Goal: Transaction & Acquisition: Purchase product/service

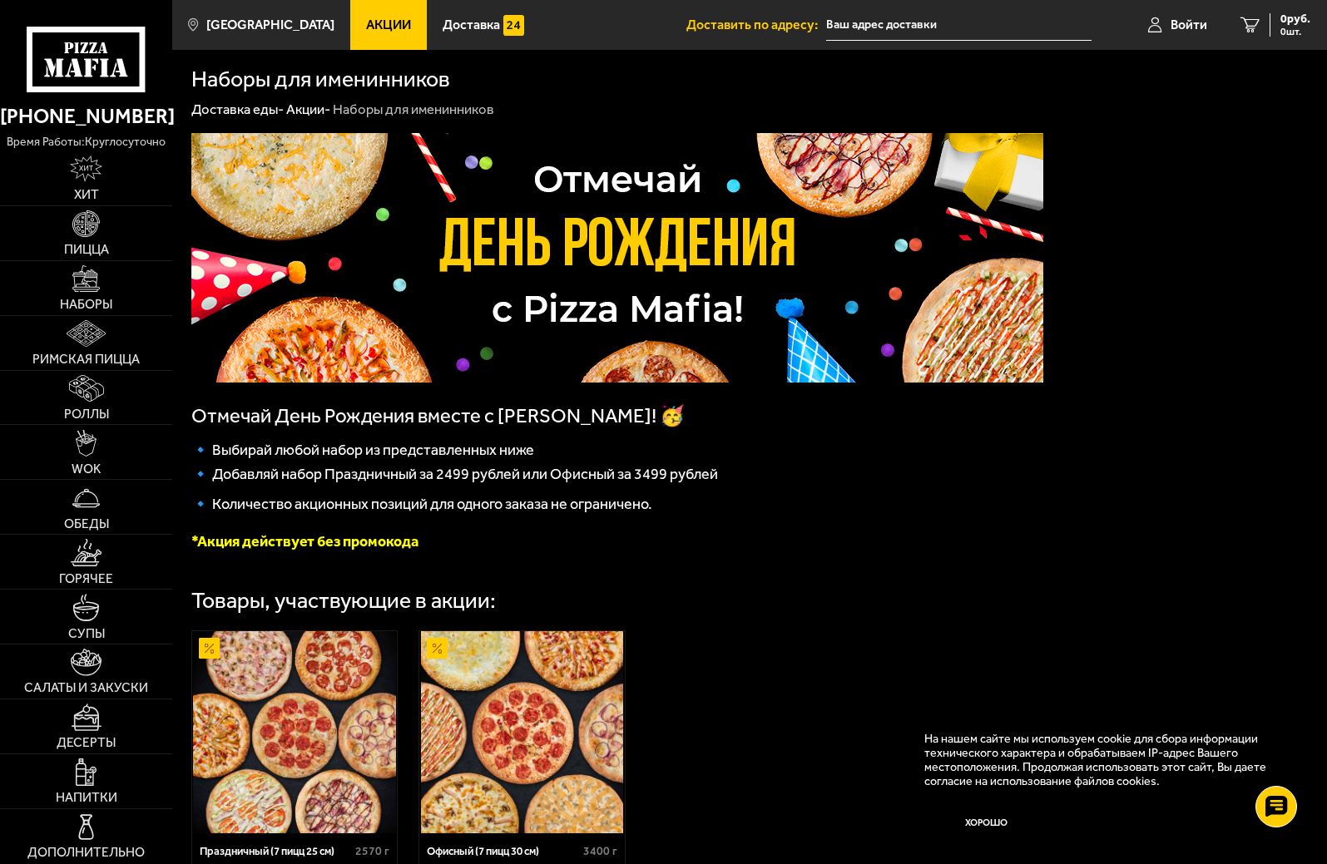
scroll to position [166, 0]
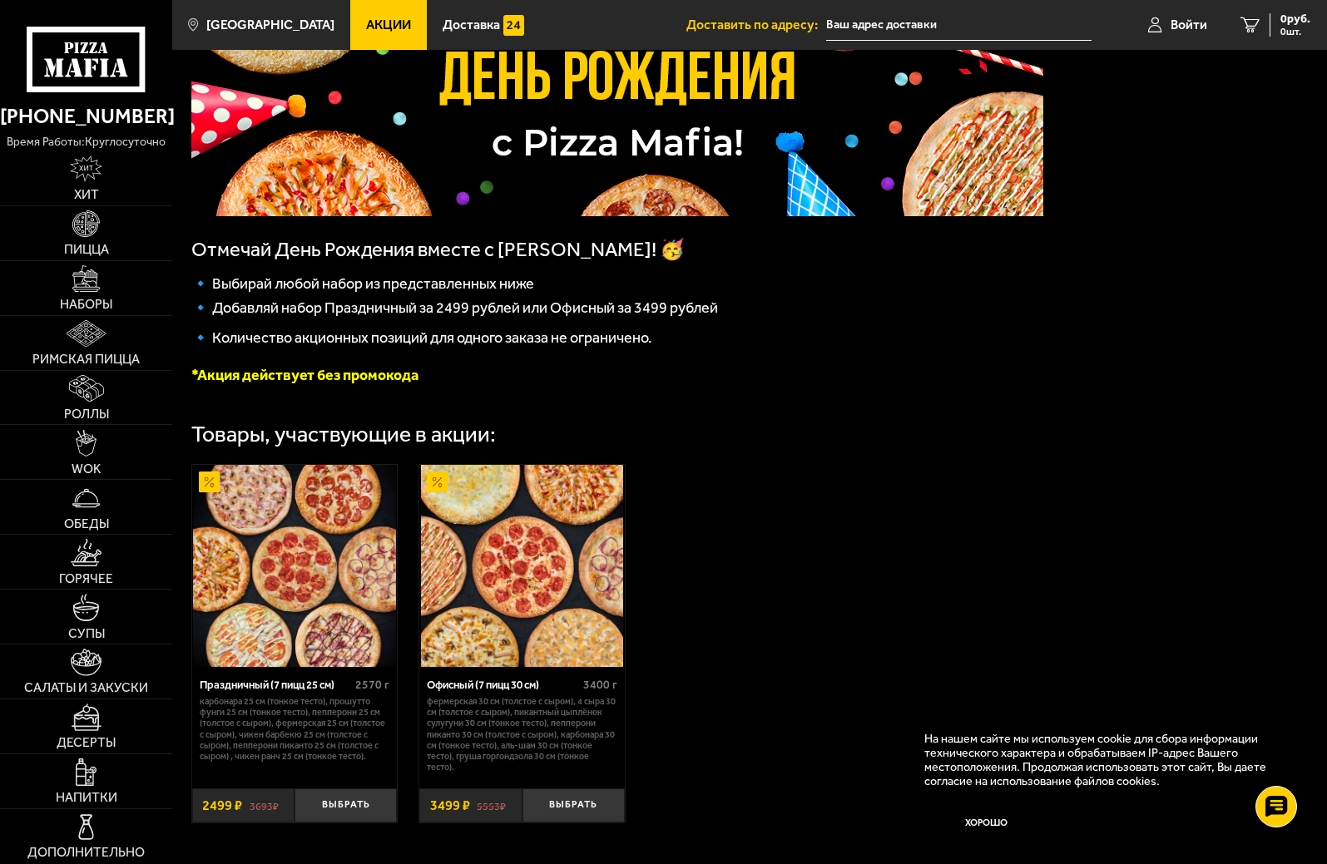
click at [895, 18] on input "text" at bounding box center [958, 25] width 265 height 31
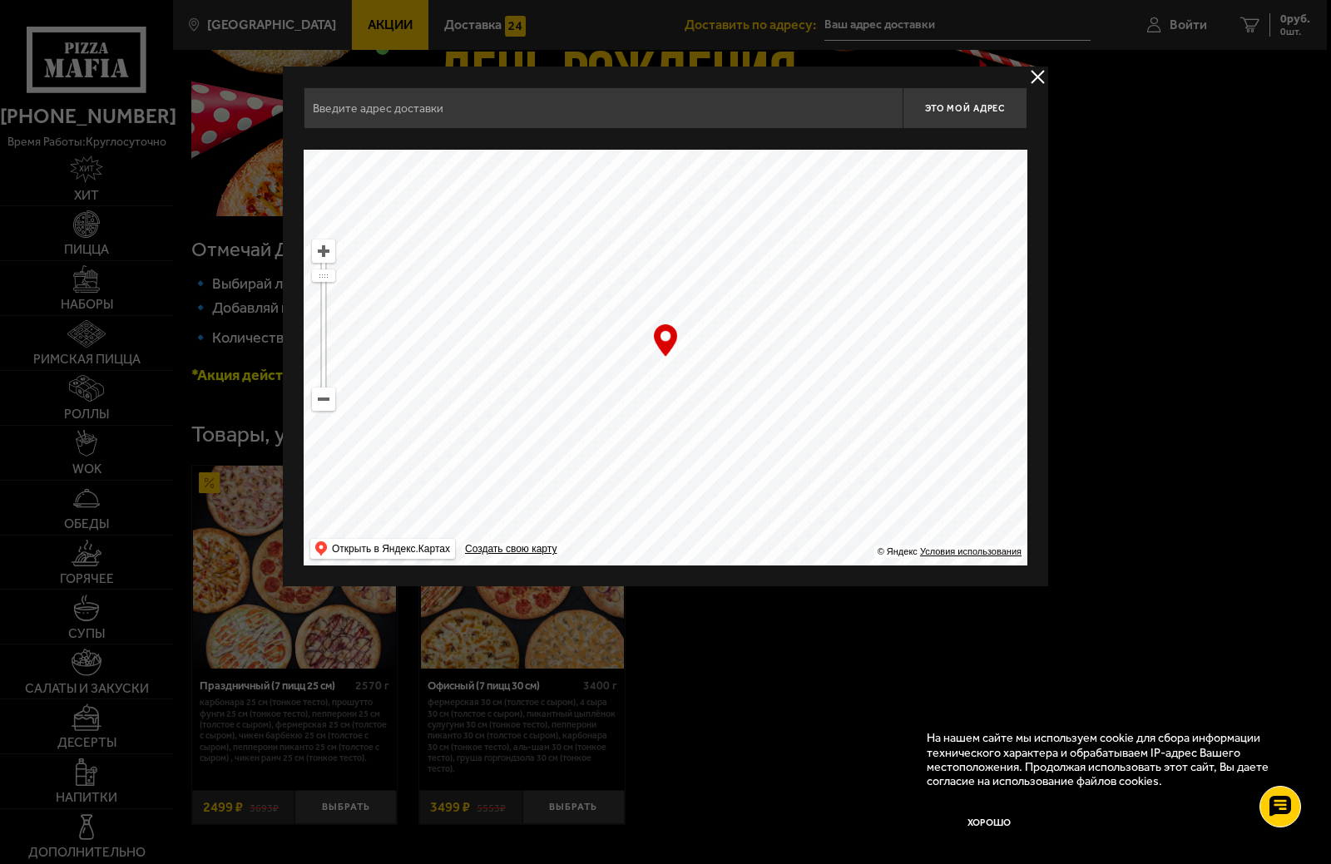
drag, startPoint x: 808, startPoint y: 329, endPoint x: 480, endPoint y: 305, distance: 328.6
click at [480, 305] on ymaps at bounding box center [666, 358] width 724 height 416
drag, startPoint x: 684, startPoint y: 366, endPoint x: 833, endPoint y: 163, distance: 251.7
click at [833, 170] on ymaps at bounding box center [666, 358] width 724 height 416
drag, startPoint x: 700, startPoint y: 438, endPoint x: 675, endPoint y: 334, distance: 107.6
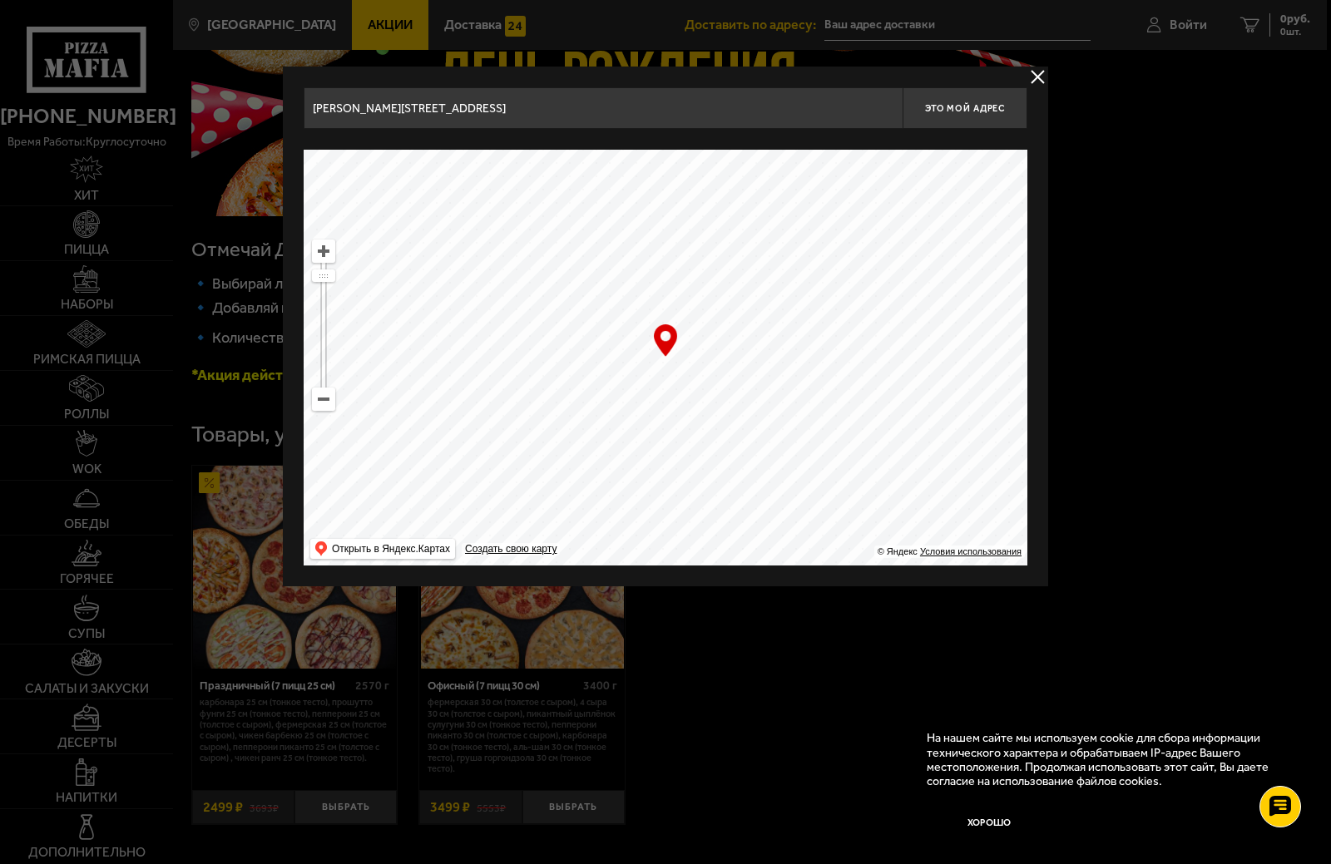
click at [677, 387] on ymaps at bounding box center [666, 358] width 724 height 416
drag, startPoint x: 562, startPoint y: 266, endPoint x: 382, endPoint y: 224, distance: 184.6
click at [382, 224] on ymaps at bounding box center [666, 358] width 724 height 416
drag, startPoint x: 915, startPoint y: 381, endPoint x: 730, endPoint y: 161, distance: 288.1
click at [730, 161] on ymaps at bounding box center [666, 358] width 724 height 416
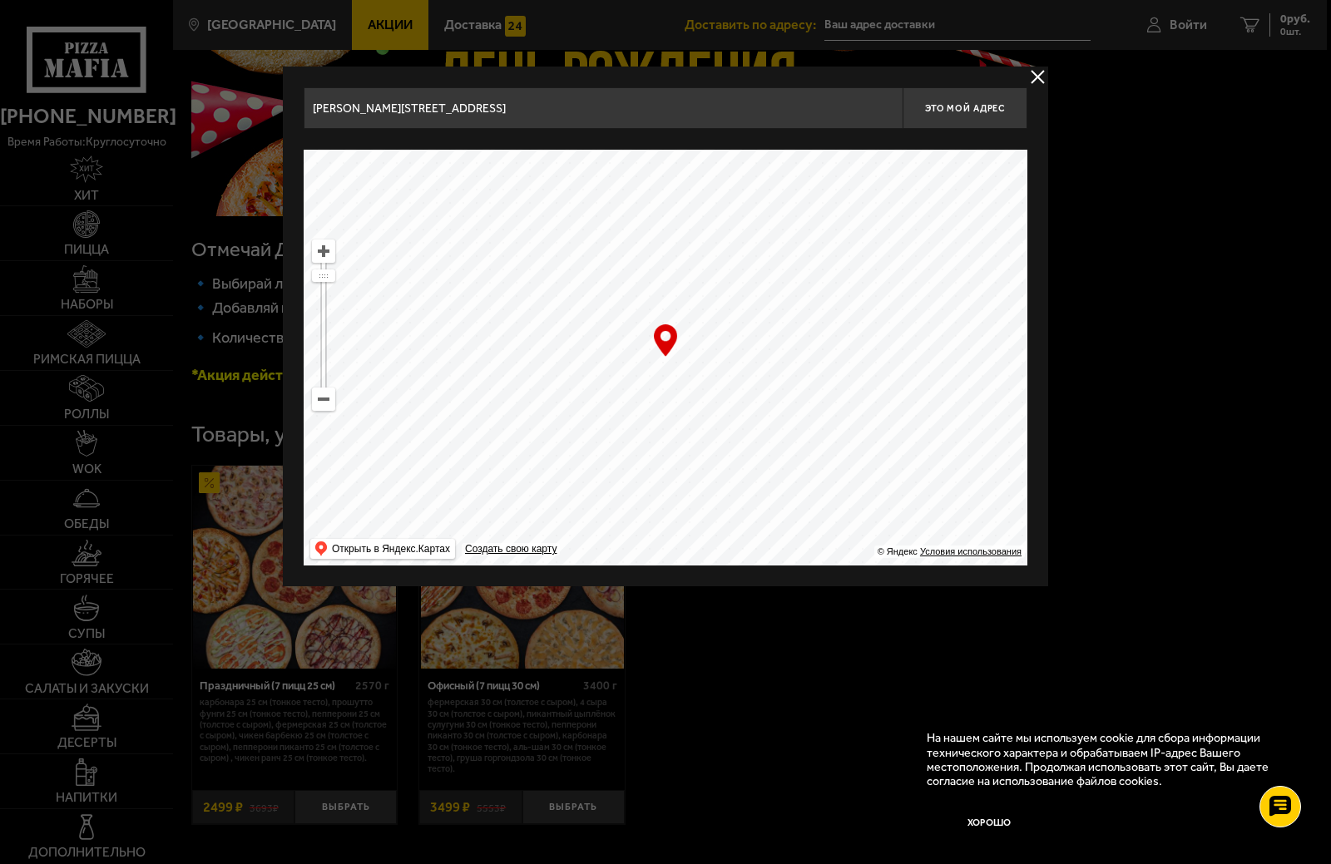
drag, startPoint x: 786, startPoint y: 371, endPoint x: 595, endPoint y: 270, distance: 216.2
click at [599, 266] on ymaps at bounding box center [666, 358] width 724 height 416
drag, startPoint x: 712, startPoint y: 406, endPoint x: 656, endPoint y: 402, distance: 55.9
click at [656, 402] on ymaps at bounding box center [666, 358] width 724 height 416
click at [321, 403] on ymaps at bounding box center [324, 399] width 22 height 22
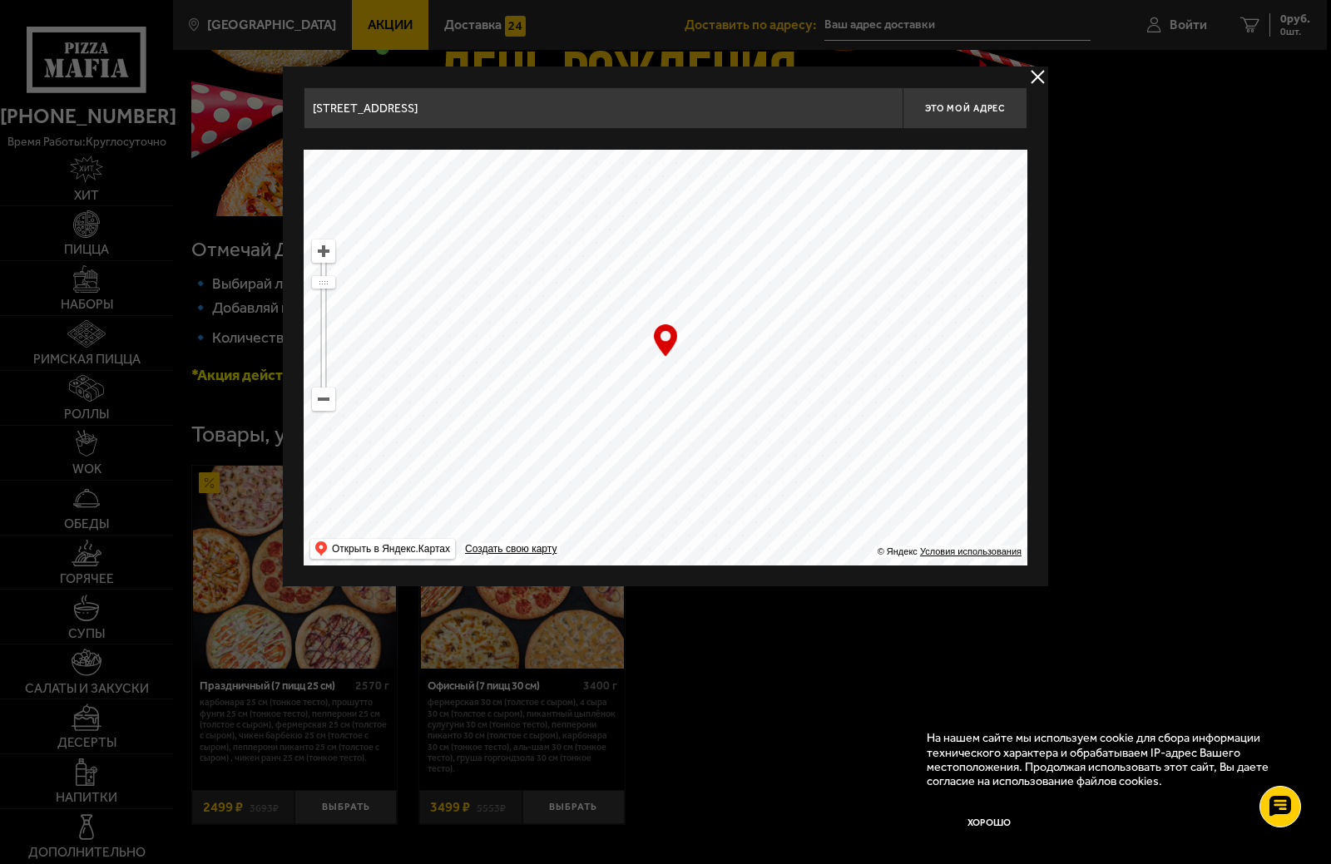
drag, startPoint x: 821, startPoint y: 432, endPoint x: 214, endPoint y: 201, distance: 649.5
click at [214, 201] on main "[GEOGRAPHIC_DATA] Все Акции Доставка Личный кабинет Акции Доставка Доставить по…" at bounding box center [749, 412] width 1155 height 1157
drag, startPoint x: 829, startPoint y: 402, endPoint x: 675, endPoint y: 145, distance: 300.0
click at [675, 145] on div "[STREET_ADDRESS] Это мой адрес Найдите адрес перетащив карту … © Яндекс Условия…" at bounding box center [666, 326] width 724 height 478
drag, startPoint x: 702, startPoint y: 512, endPoint x: 859, endPoint y: 205, distance: 345.6
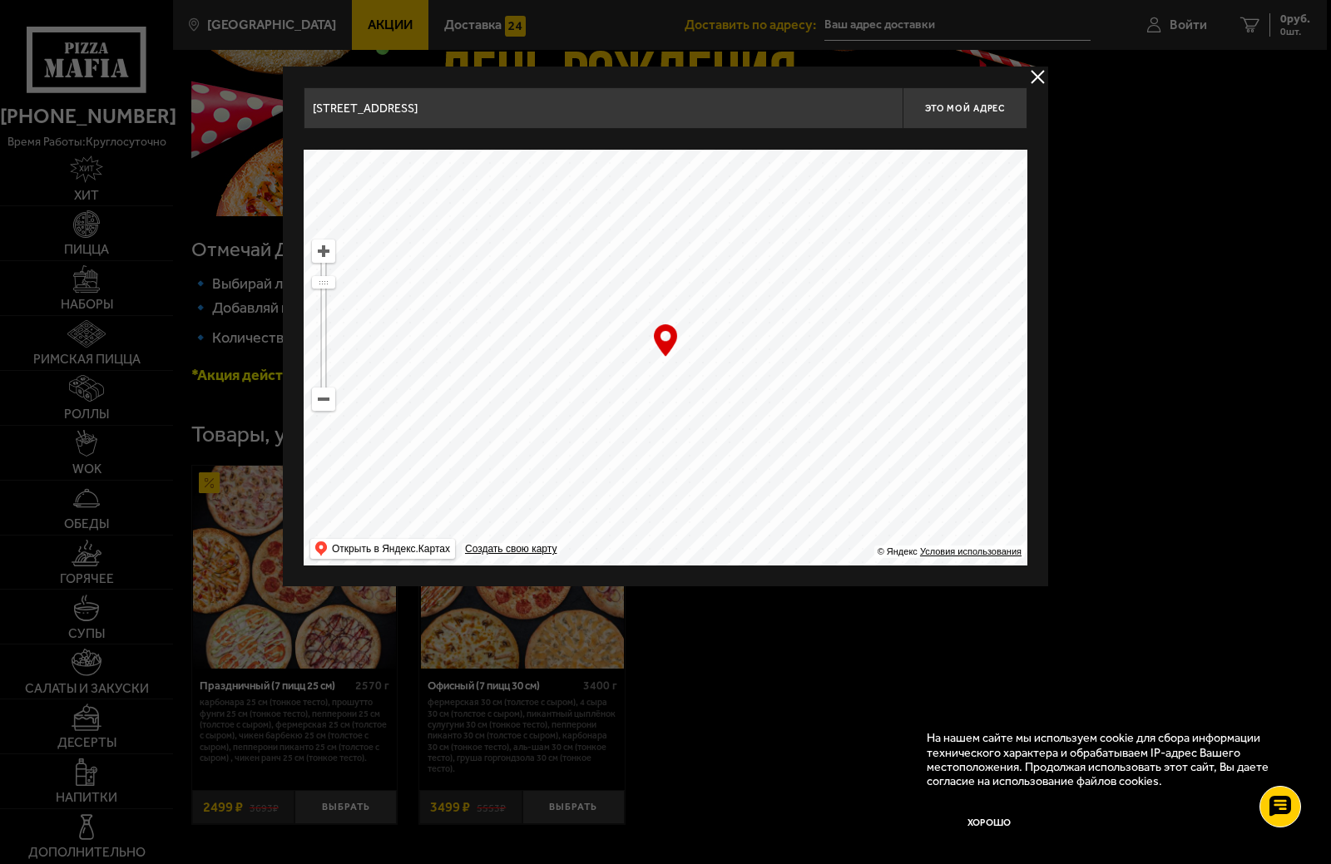
click at [859, 205] on ymaps at bounding box center [666, 358] width 724 height 416
drag, startPoint x: 744, startPoint y: 482, endPoint x: 620, endPoint y: 814, distance: 354.3
click at [620, 814] on main "[GEOGRAPHIC_DATA] Все Акции Доставка Личный кабинет Акции Доставка Доставить по…" at bounding box center [749, 412] width 1155 height 1157
click at [316, 399] on ymaps at bounding box center [324, 399] width 22 height 22
drag, startPoint x: 758, startPoint y: 345, endPoint x: 656, endPoint y: 452, distance: 147.1
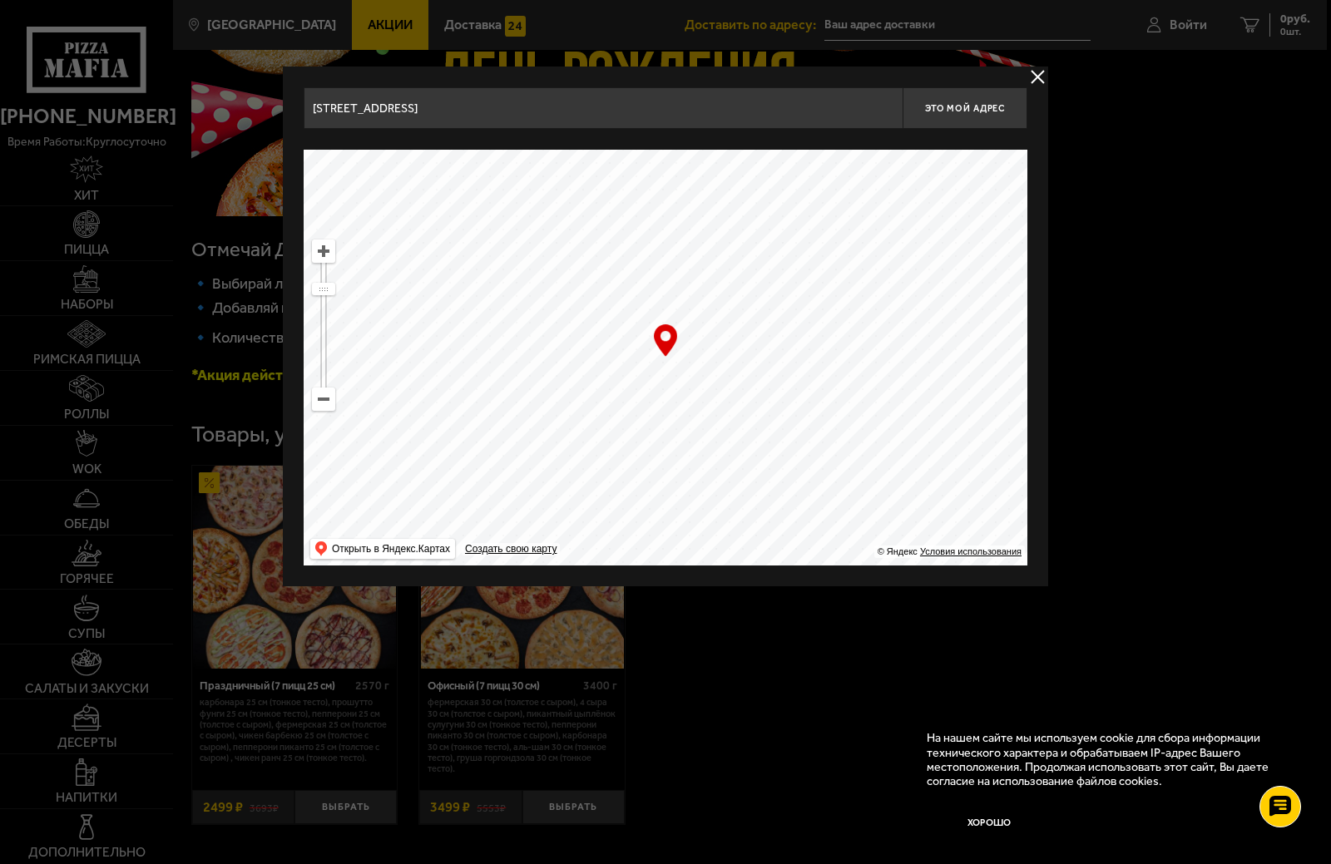
click at [656, 452] on ymaps at bounding box center [666, 358] width 724 height 416
drag, startPoint x: 680, startPoint y: 424, endPoint x: 625, endPoint y: 150, distance: 279.9
click at [625, 150] on ymaps at bounding box center [666, 358] width 724 height 416
click at [329, 258] on ymaps at bounding box center [324, 251] width 22 height 22
click at [325, 245] on ymaps at bounding box center [324, 251] width 22 height 22
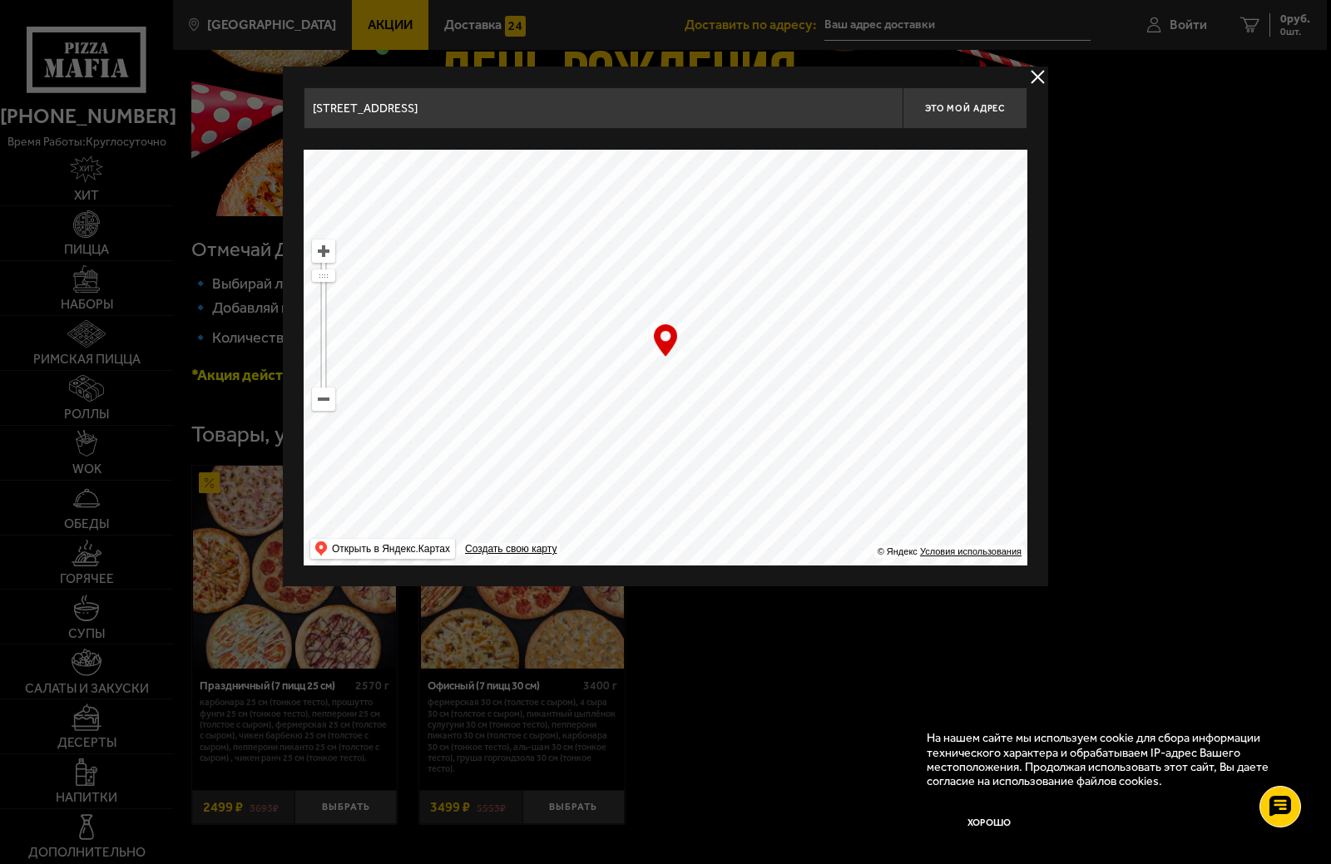
drag, startPoint x: 683, startPoint y: 421, endPoint x: 746, endPoint y: 336, distance: 105.8
click at [746, 336] on ymaps at bounding box center [666, 358] width 724 height 416
type input "[STREET_ADDRESS]"
click at [940, 109] on span "Это мой адрес" at bounding box center [965, 108] width 80 height 11
type input "[STREET_ADDRESS]"
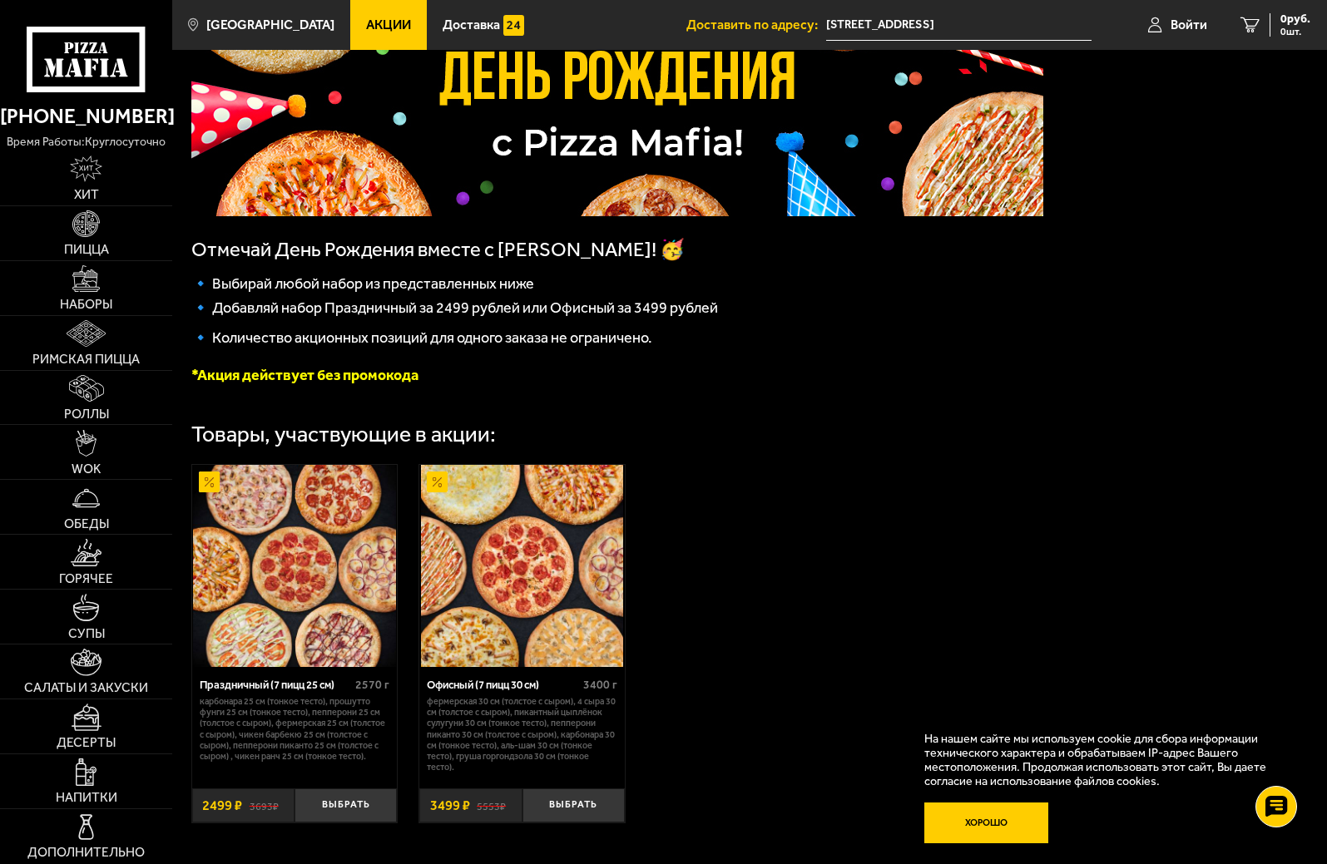
click at [996, 819] on button "Хорошо" at bounding box center [986, 824] width 125 height 42
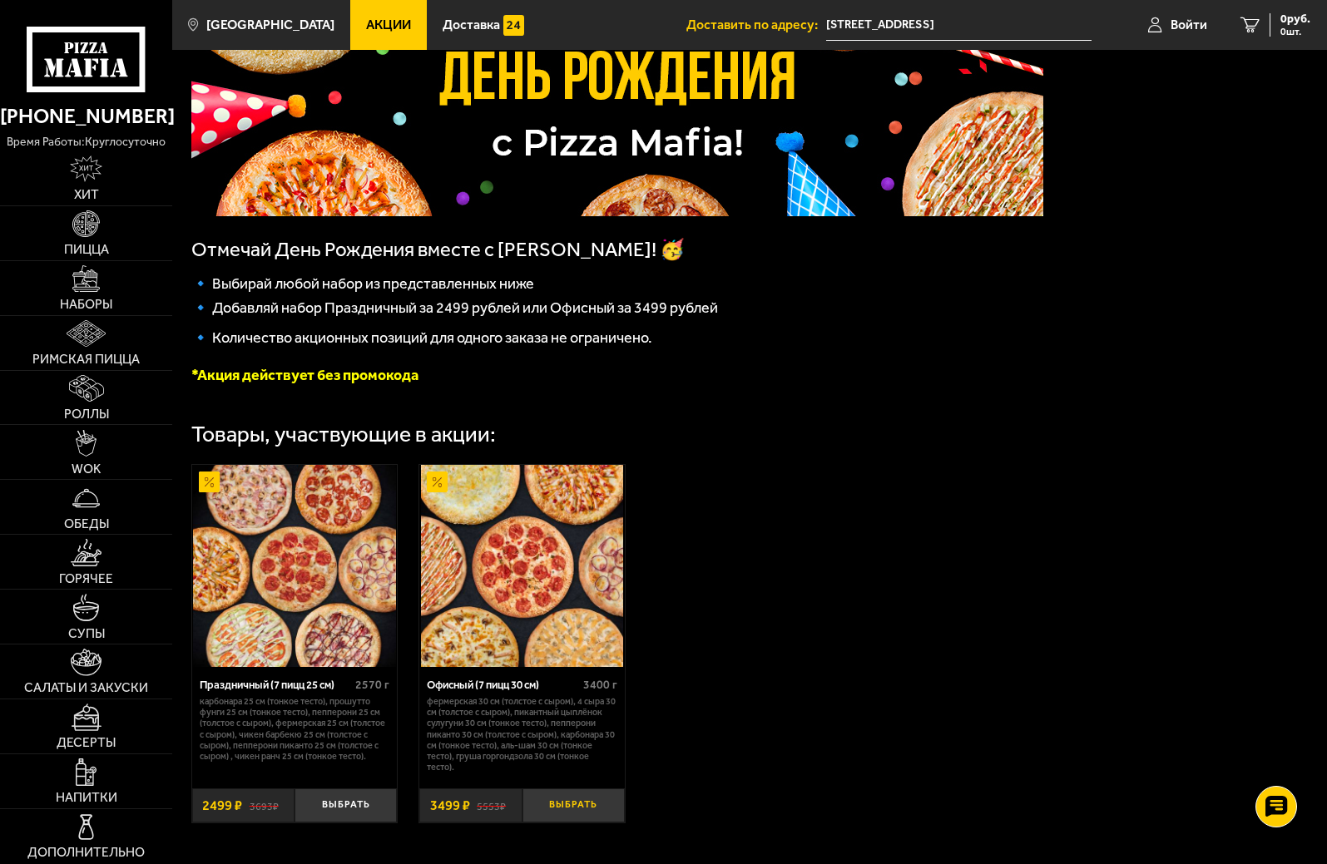
click at [552, 823] on button "Выбрать" at bounding box center [573, 806] width 102 height 34
click at [1274, 27] on span "1 шт." at bounding box center [1285, 32] width 50 height 10
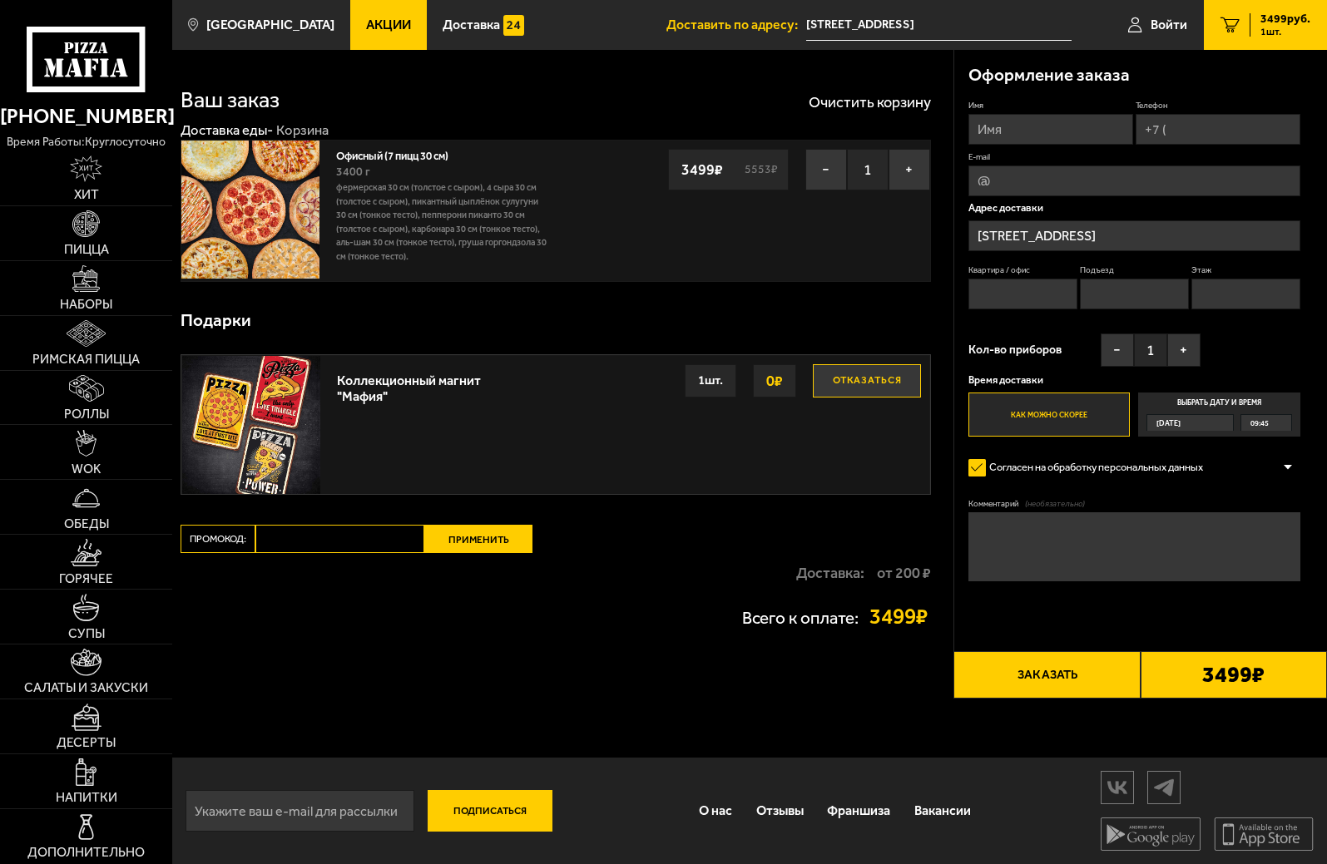
click at [1066, 135] on input "Имя" at bounding box center [1050, 129] width 165 height 31
type input "[PERSON_NAME]"
click at [1191, 140] on input "Телефон" at bounding box center [1217, 129] width 165 height 31
type input "[PHONE_NUMBER]"
click at [1076, 181] on input "E-mail" at bounding box center [1134, 181] width 332 height 31
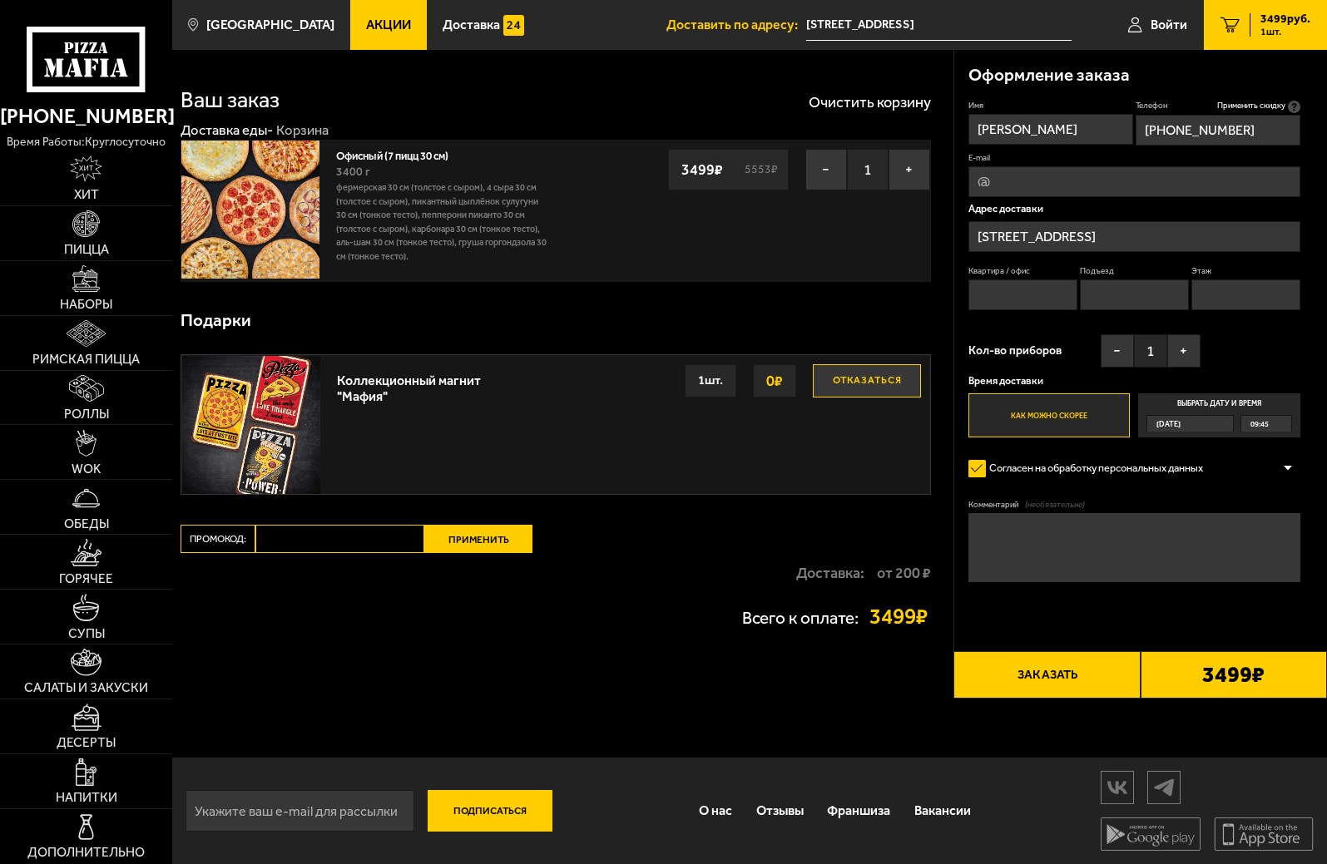
type input "[PERSON_NAME][EMAIL_ADDRESS][DOMAIN_NAME]"
click at [1009, 288] on input "Квартира / офис" at bounding box center [1022, 295] width 109 height 31
type input "220"
click at [1260, 307] on input "Этаж" at bounding box center [1245, 295] width 109 height 31
type input "2"
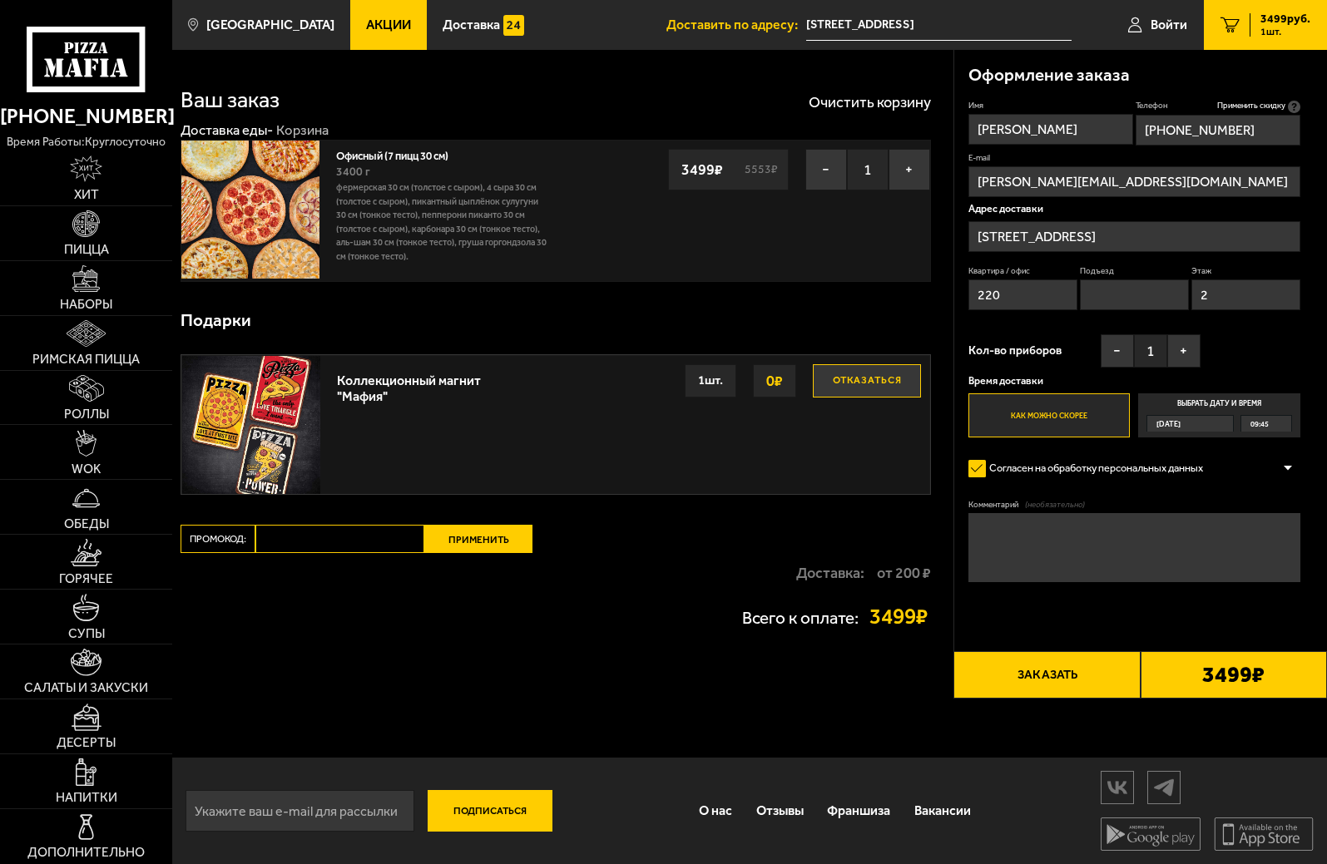
click at [1256, 362] on div "Имя [PERSON_NAME] Телефон Применить скидку Вы будете зарегистрированы автоматич…" at bounding box center [1134, 269] width 332 height 337
click at [1077, 415] on label "Как можно скорее" at bounding box center [1048, 415] width 161 height 44
click at [0, 0] on input "Как можно скорее" at bounding box center [0, 0] width 0 height 0
click at [1271, 422] on div "09:45" at bounding box center [1266, 424] width 51 height 16
click at [0, 0] on input "Выбрать дату и время [DATE] 09:45" at bounding box center [0, 0] width 0 height 0
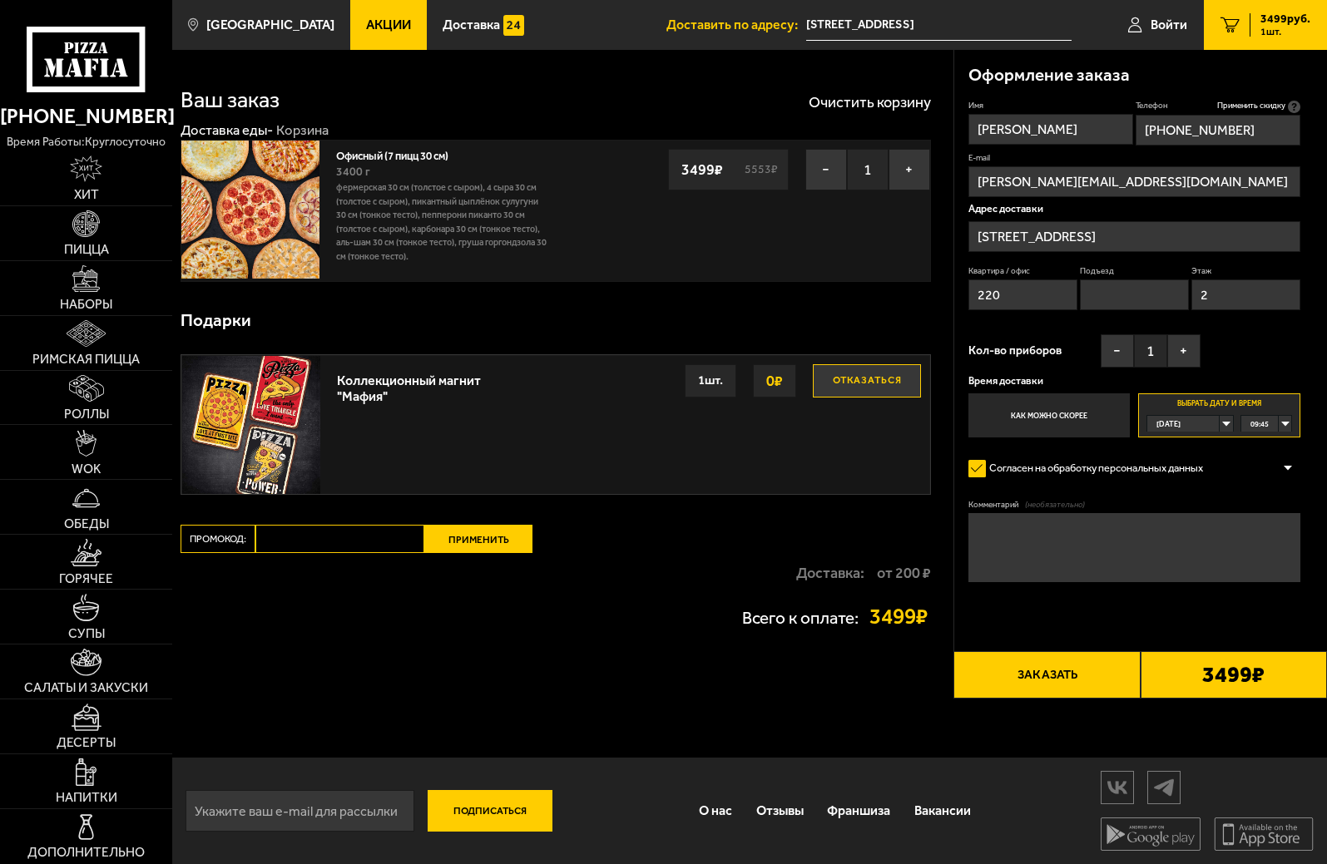
click at [1279, 427] on div "09:45" at bounding box center [1266, 424] width 51 height 16
click at [1265, 559] on span "11:30" at bounding box center [1260, 561] width 18 height 16
click at [1204, 556] on textarea "Комментарий (необязательно)" at bounding box center [1134, 547] width 332 height 69
click at [1080, 676] on button "Заказать" at bounding box center [1046, 674] width 186 height 47
click at [1140, 304] on input "Подъезд" at bounding box center [1134, 295] width 109 height 31
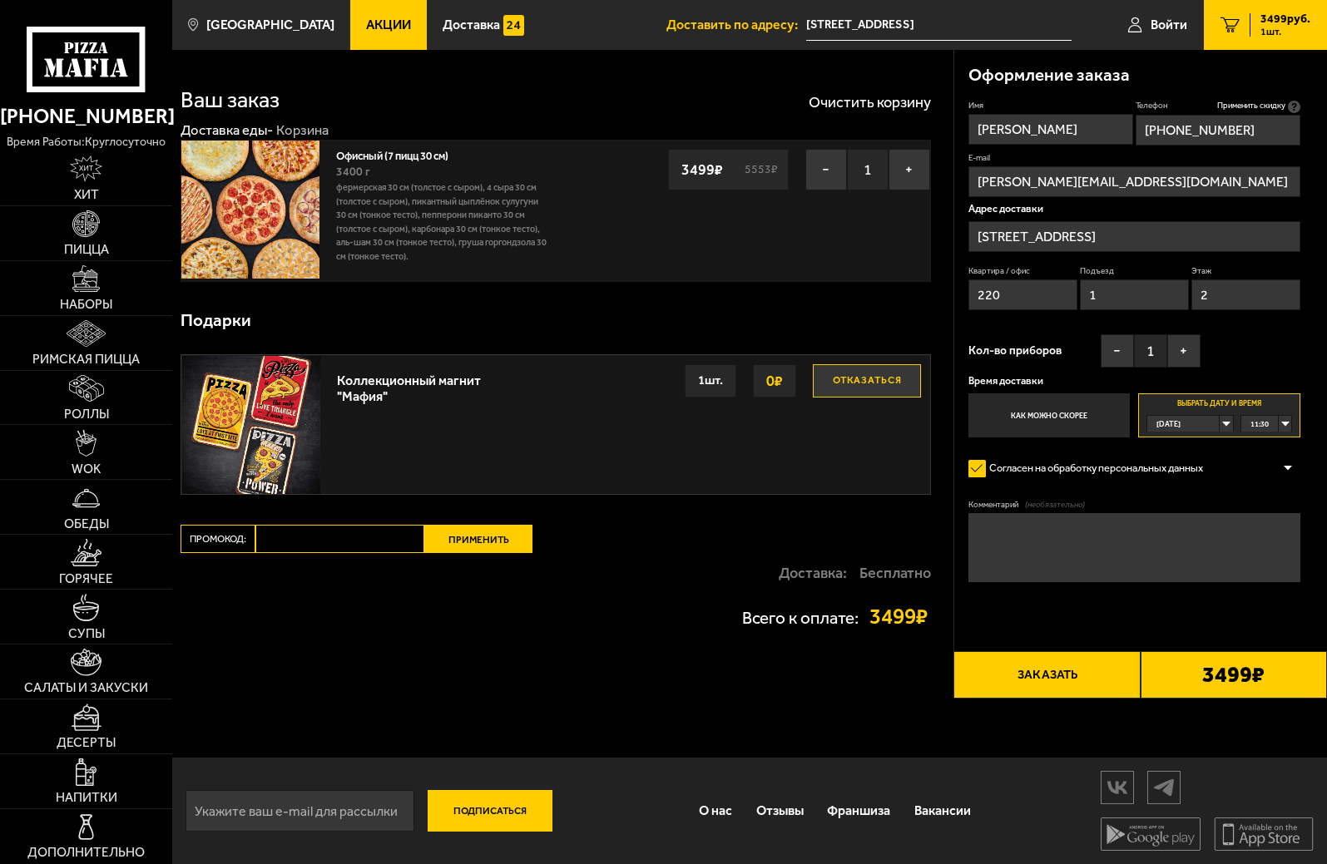
type input "1"
click at [1249, 330] on div "Имя [PERSON_NAME] Телефон Применить скидку Вы будете зарегистрированы автоматич…" at bounding box center [1134, 269] width 332 height 337
click at [1079, 688] on button "Заказать" at bounding box center [1046, 674] width 186 height 47
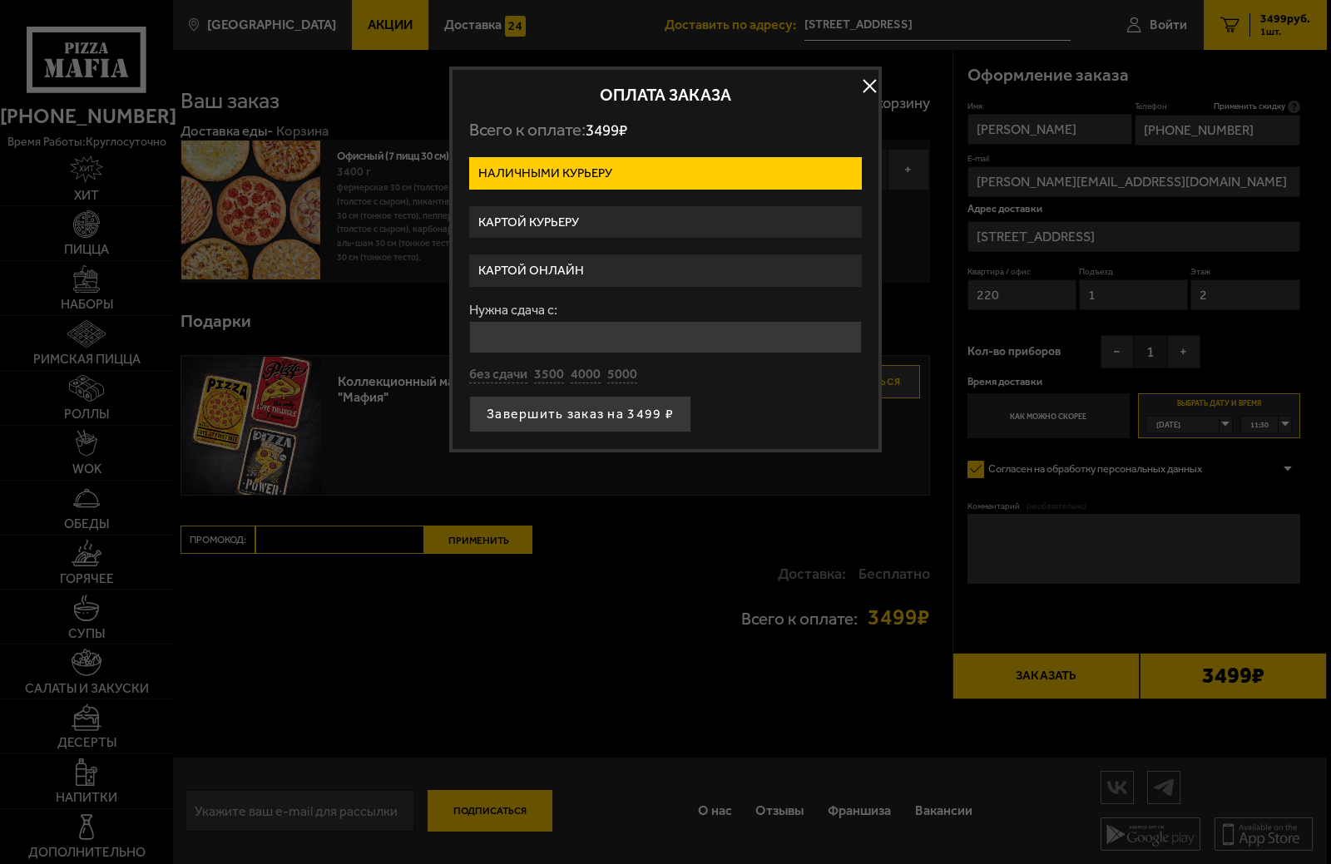
click at [638, 165] on label "Наличными курьеру" at bounding box center [665, 173] width 393 height 32
click at [0, 0] on input "Наличными курьеру" at bounding box center [0, 0] width 0 height 0
click at [607, 214] on label "Картой курьеру" at bounding box center [665, 222] width 393 height 32
click at [0, 0] on input "Картой курьеру" at bounding box center [0, 0] width 0 height 0
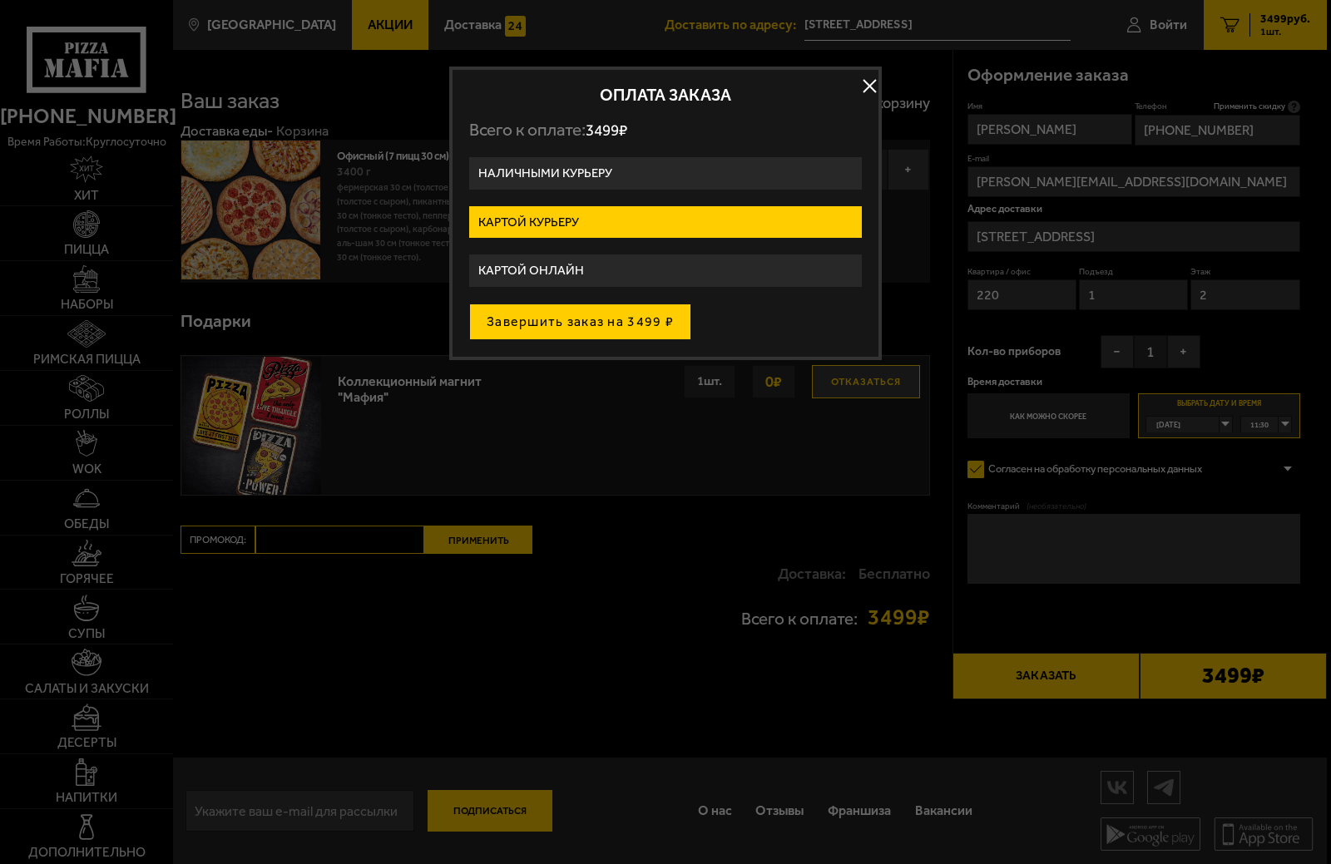
click at [653, 322] on button "Завершить заказ на 3499 ₽" at bounding box center [580, 322] width 222 height 37
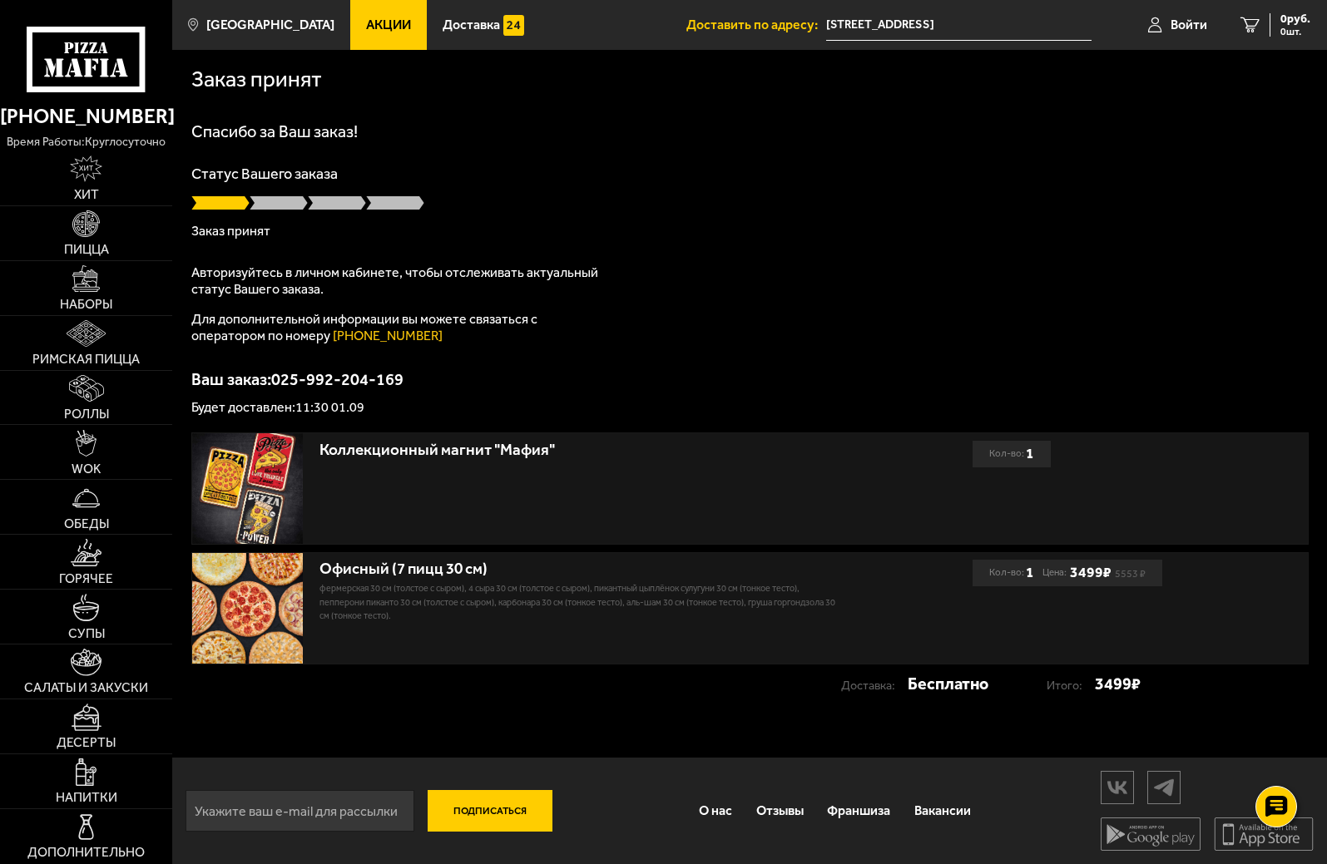
click at [923, 611] on div "Офисный (7 пицц 30 см) Фермерская 30 см (толстое с сыром), 4 сыра 30 см (толсто…" at bounding box center [582, 608] width 781 height 111
